Goal: Transaction & Acquisition: Obtain resource

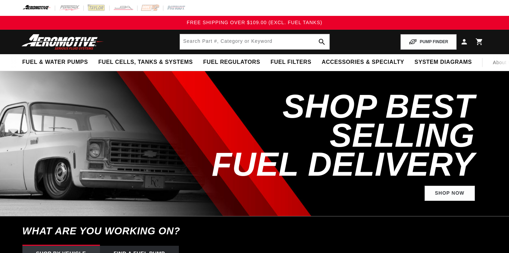
select select "1967"
select select "Pontiac"
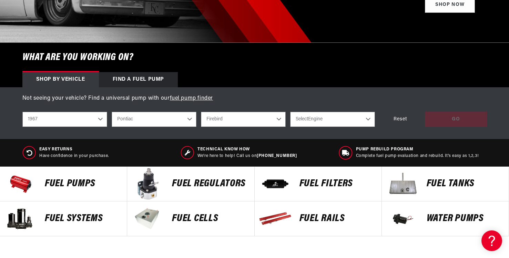
scroll to position [230, 0]
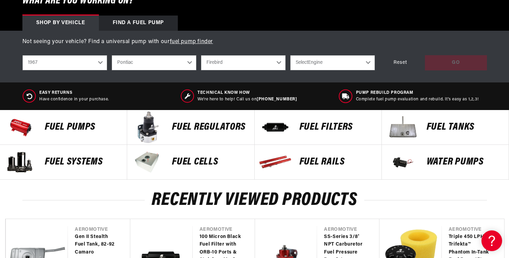
click at [102, 61] on select "2023 2022 2021 2020 2019 2018 2017 2016 2015 2014 2013 2012 2011 2010 2009 2008…" at bounding box center [64, 62] width 85 height 15
click at [22, 55] on select "2023 2022 2021 2020 2019 2018 2017 2016 2015 2014 2013 2012 2011 2010 2009 2008…" at bounding box center [64, 62] width 85 height 15
select select "2002"
click at [351, 63] on select "Select Engine 5.7L" at bounding box center [332, 62] width 85 height 15
select select "5.7L"
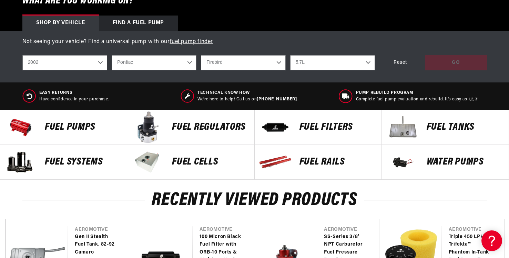
click at [290, 55] on select "Select Engine 5.7L" at bounding box center [332, 62] width 85 height 15
select select "5.7L"
click at [450, 59] on div "GO" at bounding box center [456, 63] width 62 height 16
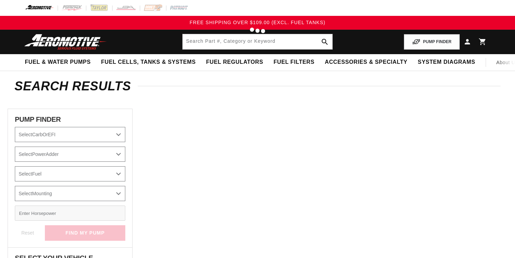
select select "2002"
select select "Pontiac"
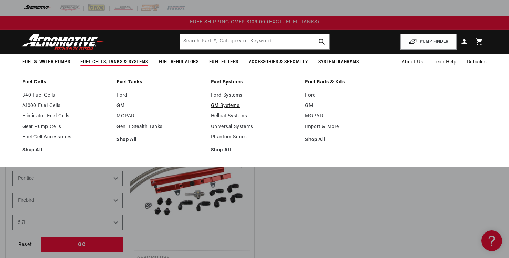
click at [229, 106] on link "GM Systems" at bounding box center [255, 106] width 88 height 6
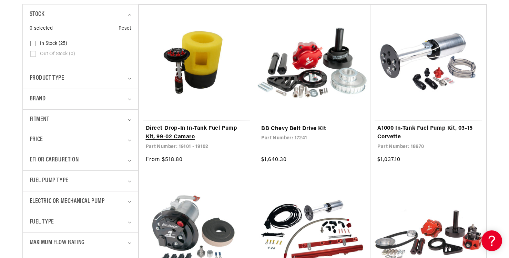
click at [170, 127] on link "Direct Drop-In In-Tank Fuel Pump Kit, 99-02 Camaro" at bounding box center [197, 133] width 102 height 18
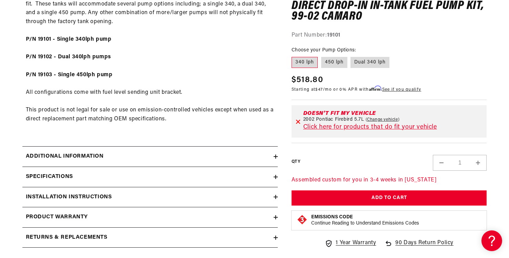
scroll to position [460, 0]
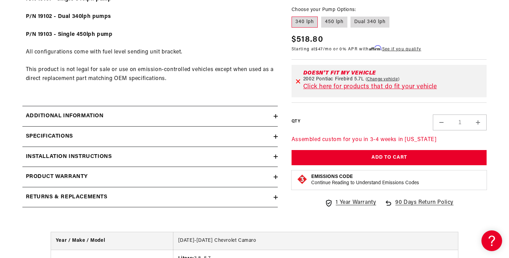
click at [249, 114] on div "Additional information" at bounding box center [147, 116] width 251 height 9
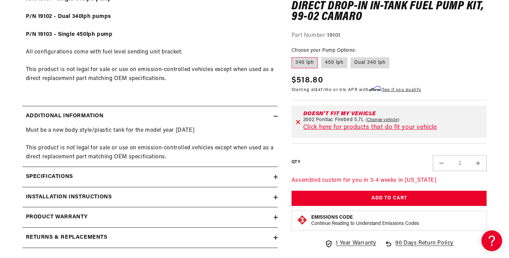
click at [255, 175] on div "Specifications" at bounding box center [147, 176] width 251 height 9
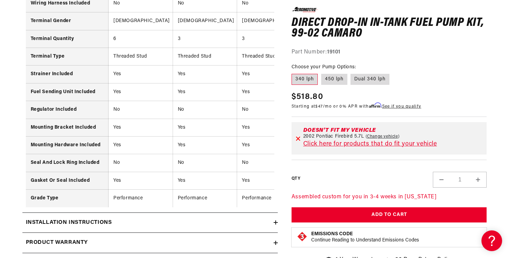
scroll to position [1035, 0]
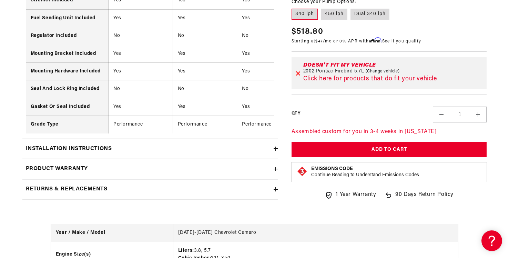
click at [254, 153] on div "Installation Instructions" at bounding box center [147, 149] width 251 height 9
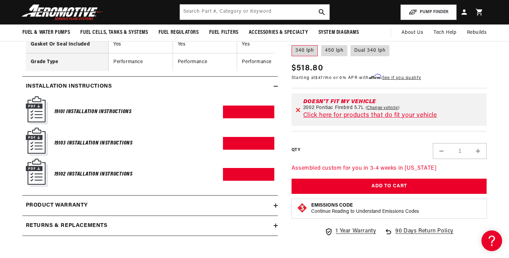
scroll to position [1092, 0]
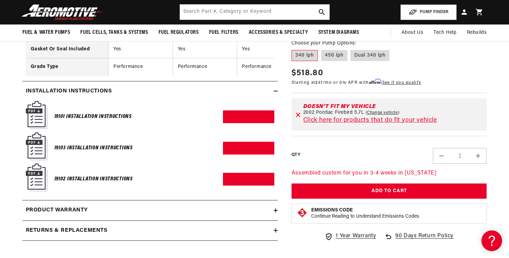
click at [298, 117] on icon at bounding box center [298, 114] width 5 height 5
click at [240, 120] on link "Download PDF" at bounding box center [248, 116] width 51 height 13
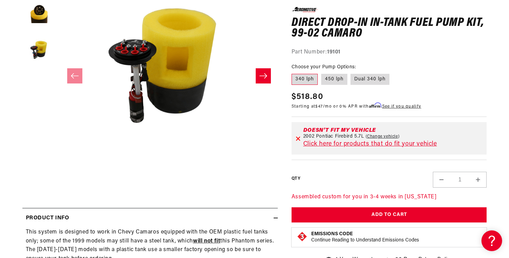
scroll to position [0, 0]
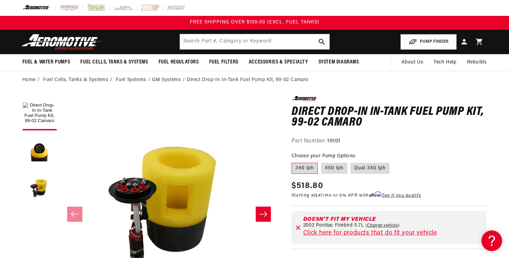
click at [334, 83] on ol "Home Fuel Cells, Tanks & Systems Fuel Systems GM Systems Direct Drop-In In-Tank…" at bounding box center [254, 80] width 465 height 8
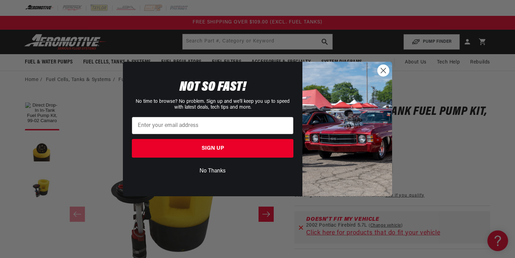
click at [383, 70] on icon "Close dialog" at bounding box center [383, 70] width 5 height 5
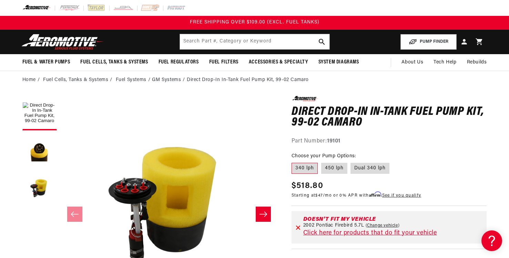
click at [410, 79] on ol "Home Fuel Cells, Tanks & Systems Fuel Systems GM Systems Direct Drop-In In-Tank…" at bounding box center [254, 80] width 465 height 8
